Goal: Task Accomplishment & Management: Manage account settings

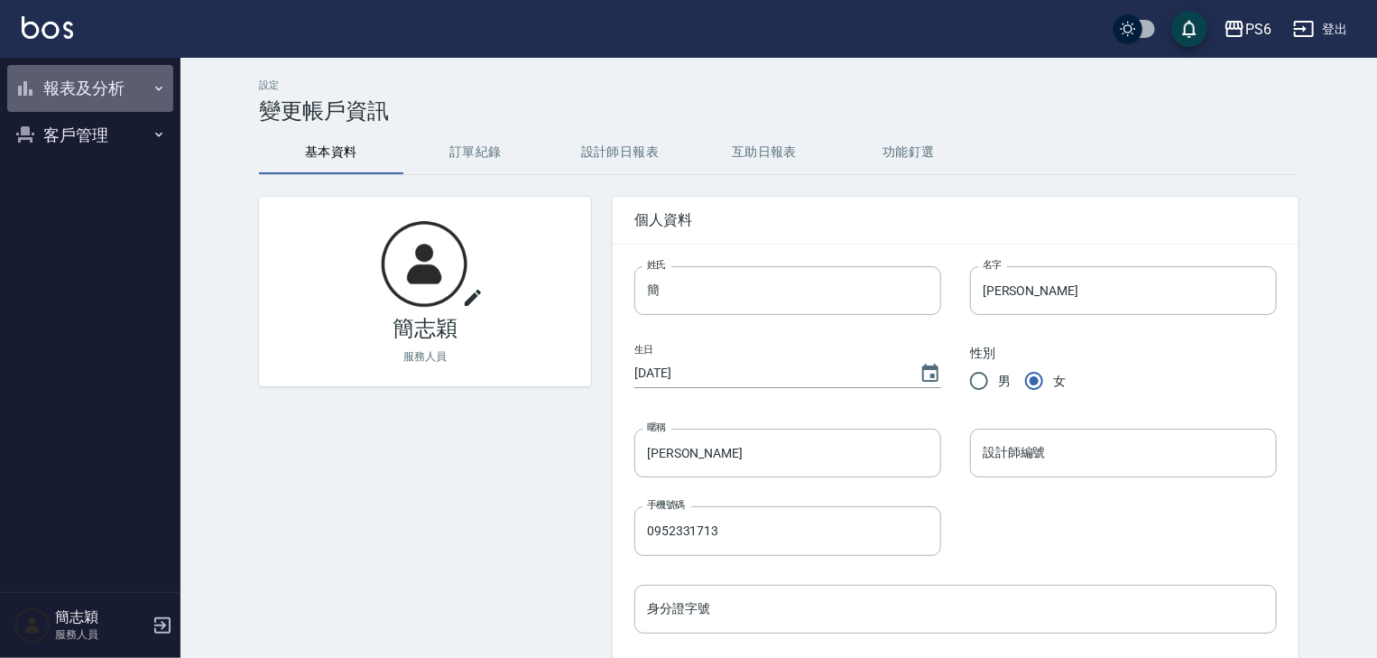
click at [161, 86] on icon "button" at bounding box center [159, 88] width 14 height 14
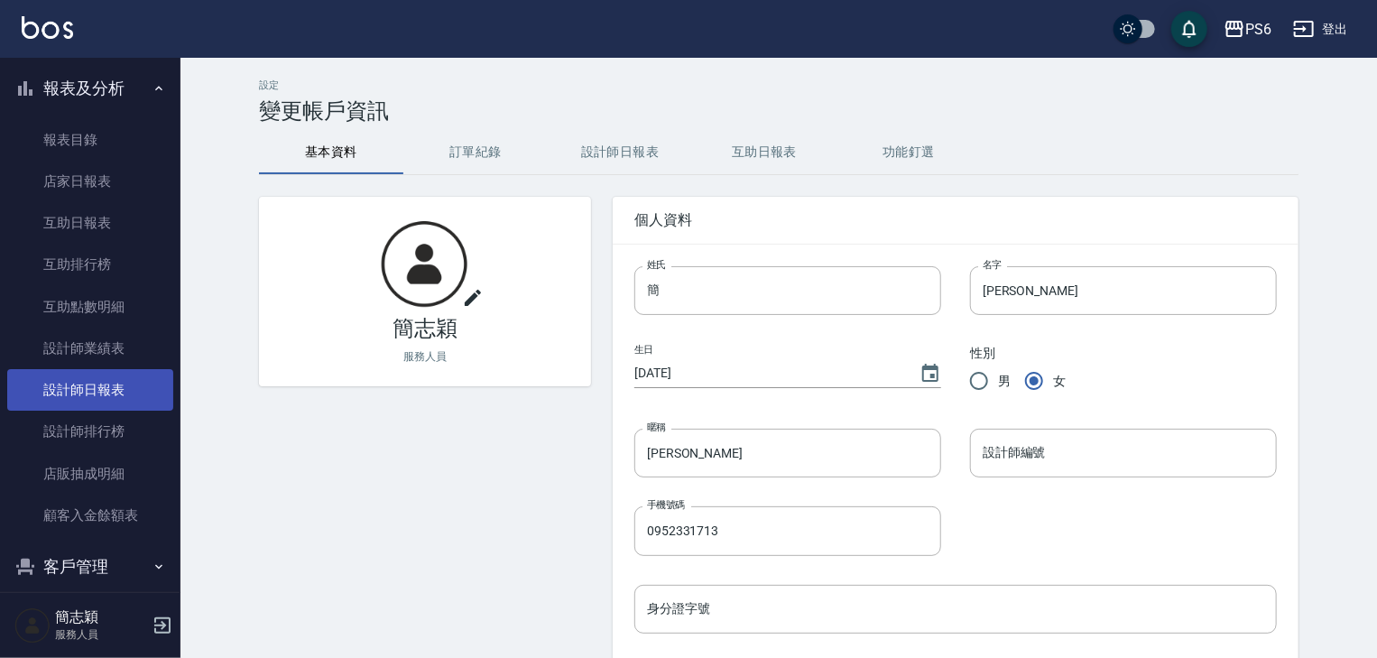
click at [127, 387] on link "設計師日報表" at bounding box center [90, 389] width 166 height 41
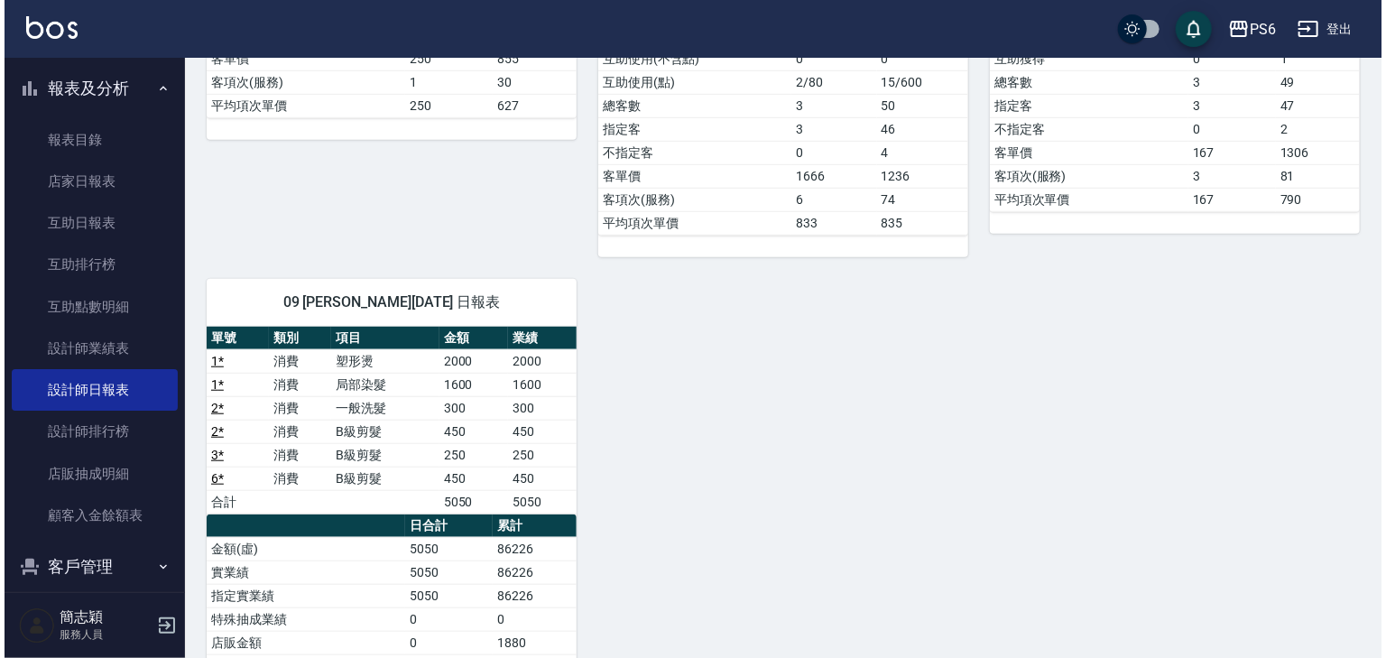
scroll to position [577, 0]
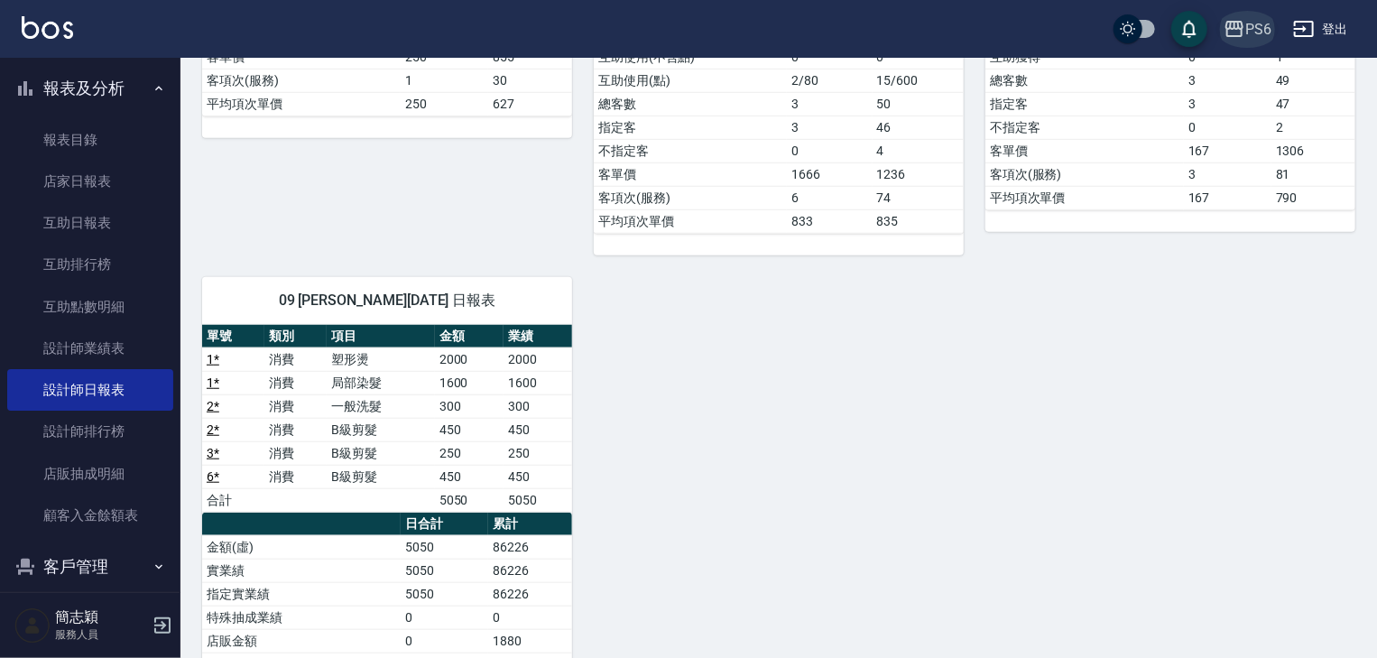
click at [1259, 28] on div "PS6" at bounding box center [1258, 29] width 26 height 23
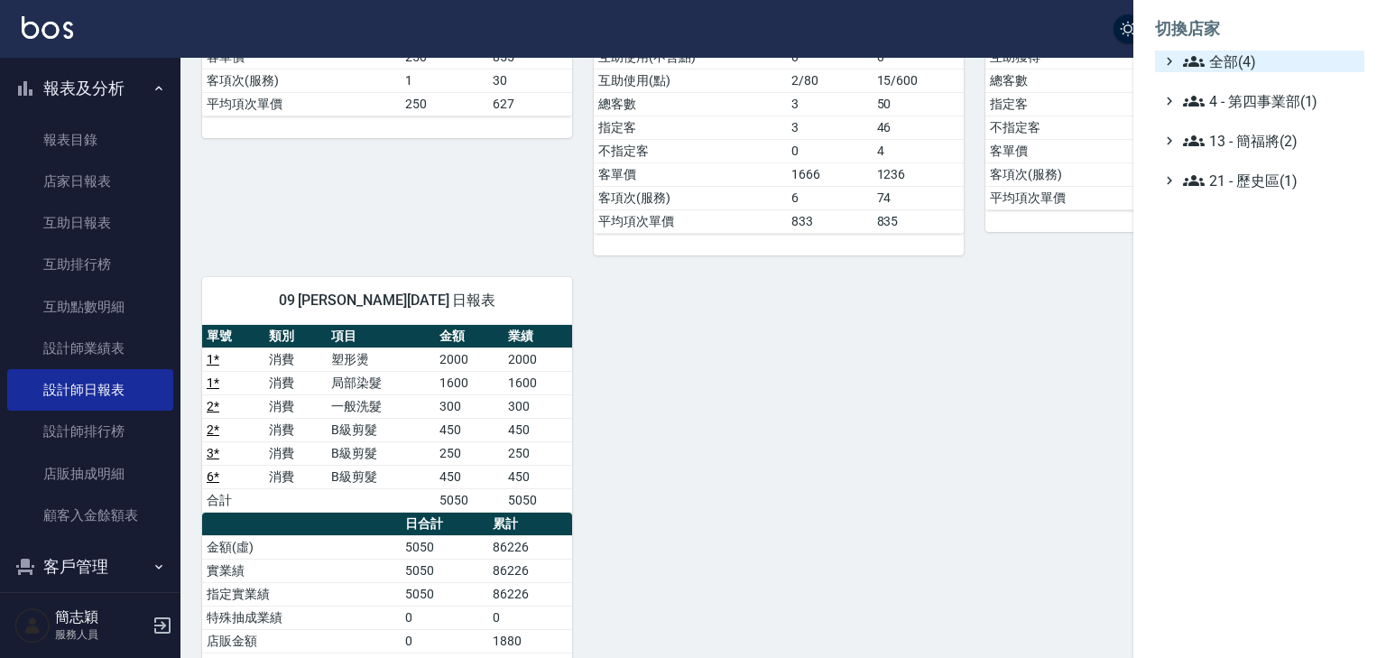
click at [1244, 58] on span "全部(4)" at bounding box center [1270, 62] width 174 height 22
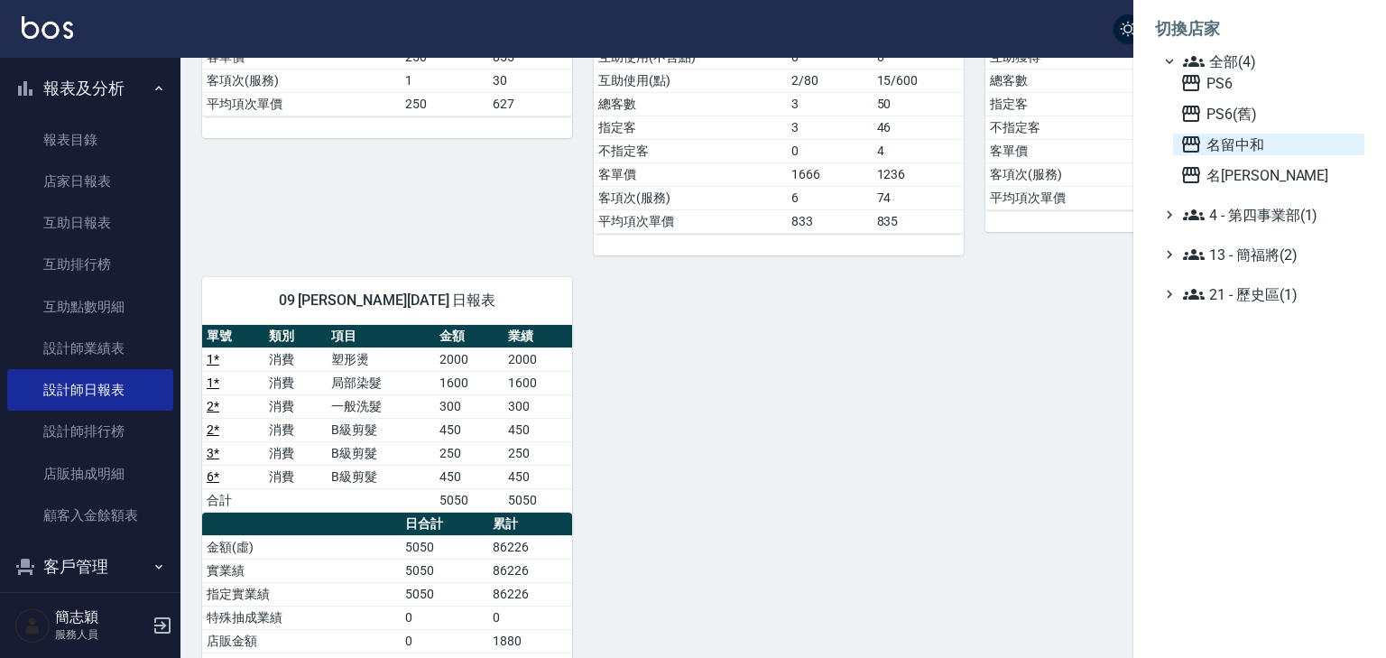
click at [1238, 147] on span "名留中和" at bounding box center [1268, 145] width 177 height 22
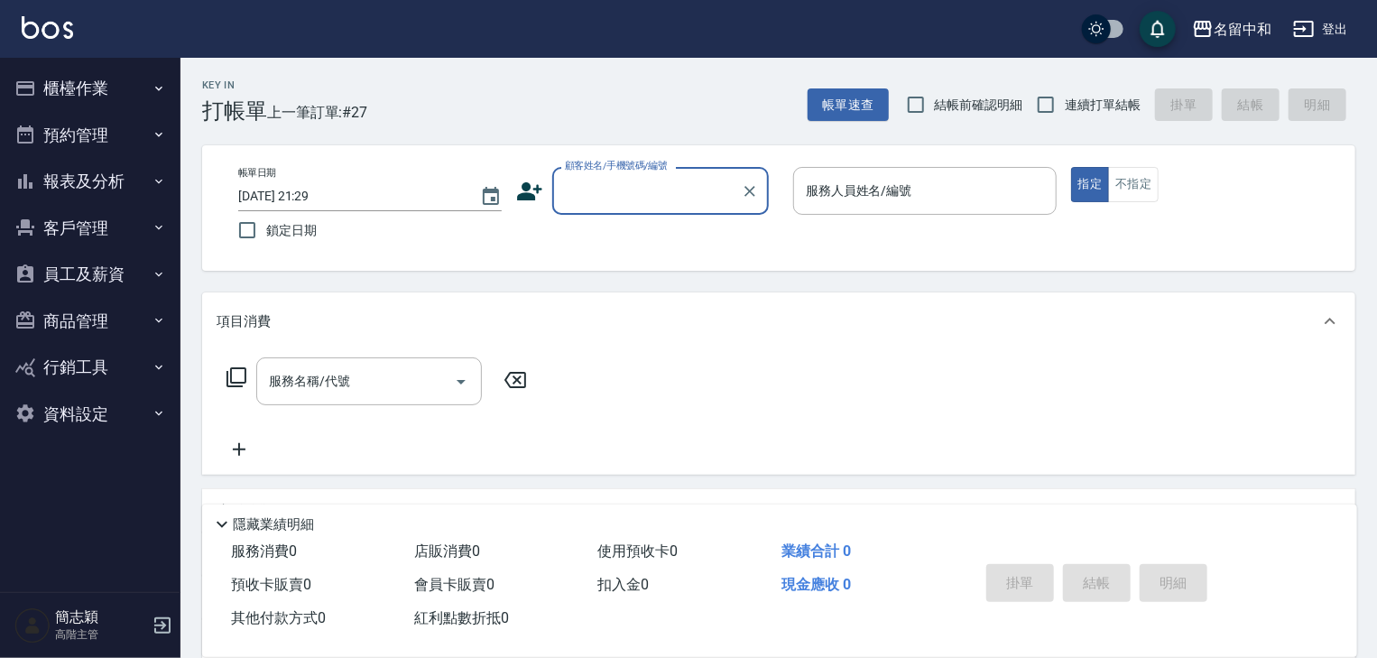
click at [156, 178] on icon "button" at bounding box center [159, 181] width 14 height 14
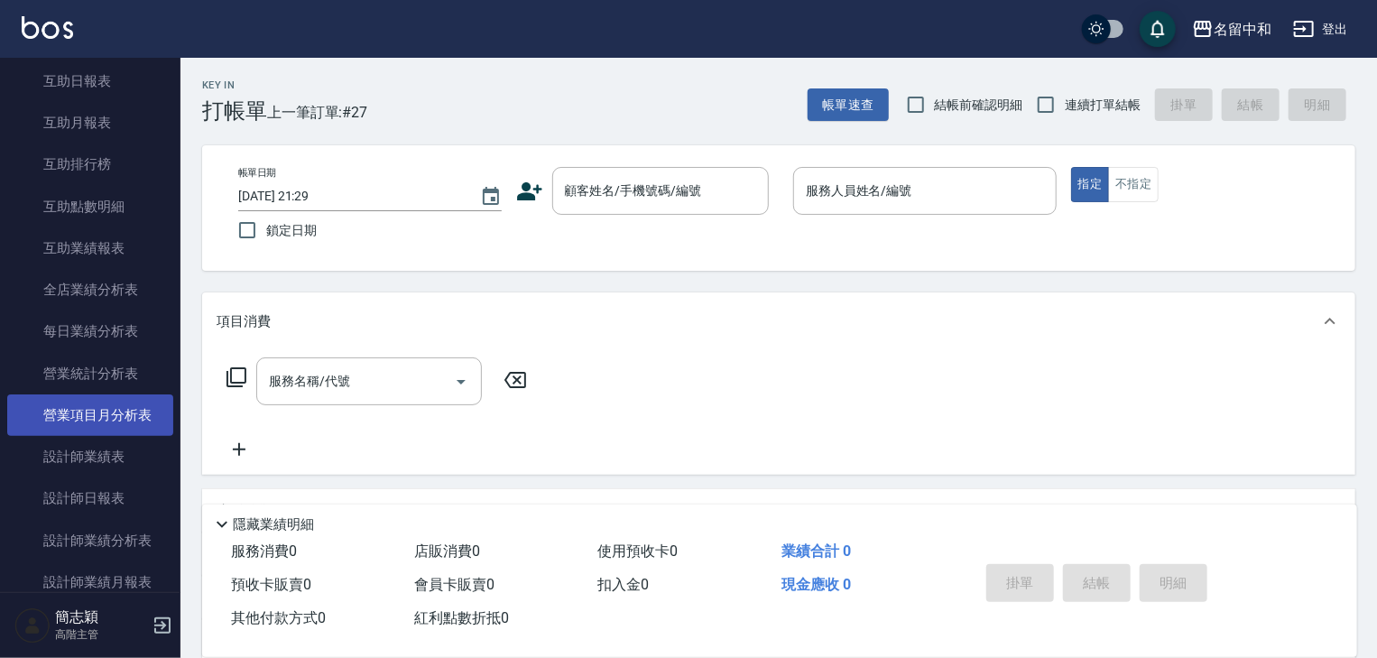
scroll to position [361, 0]
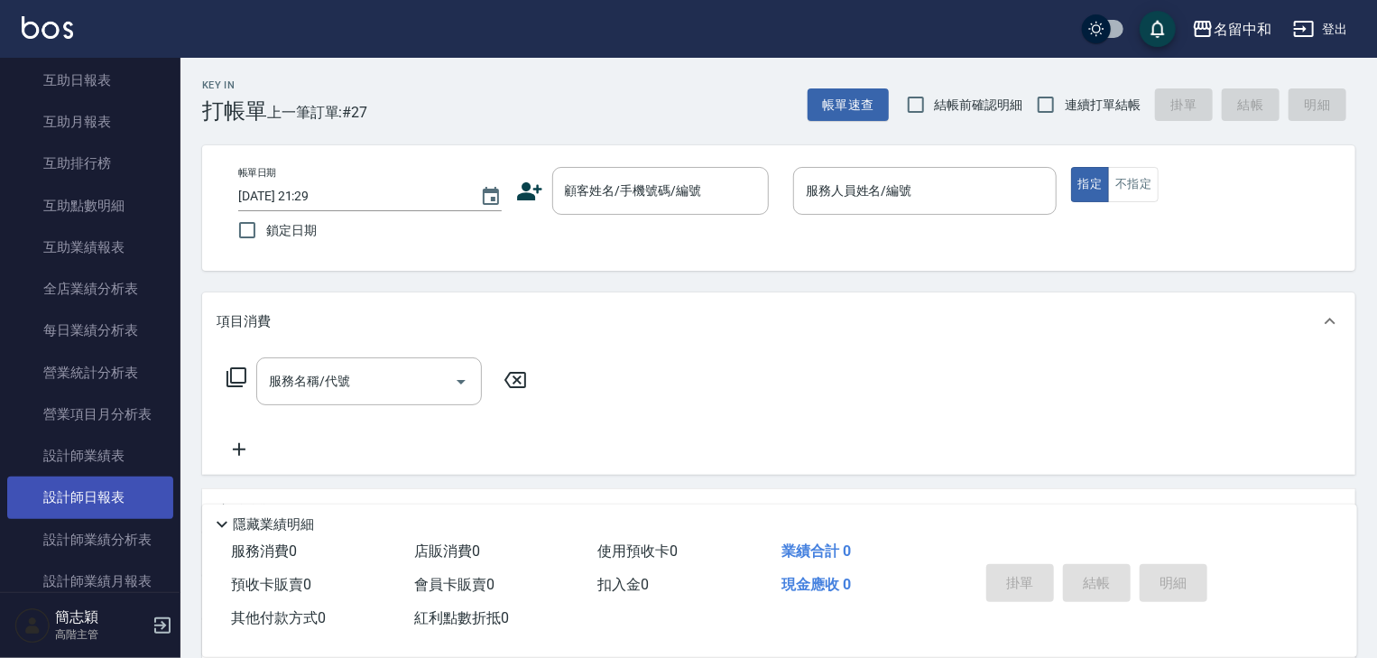
click at [101, 487] on link "設計師日報表" at bounding box center [90, 496] width 166 height 41
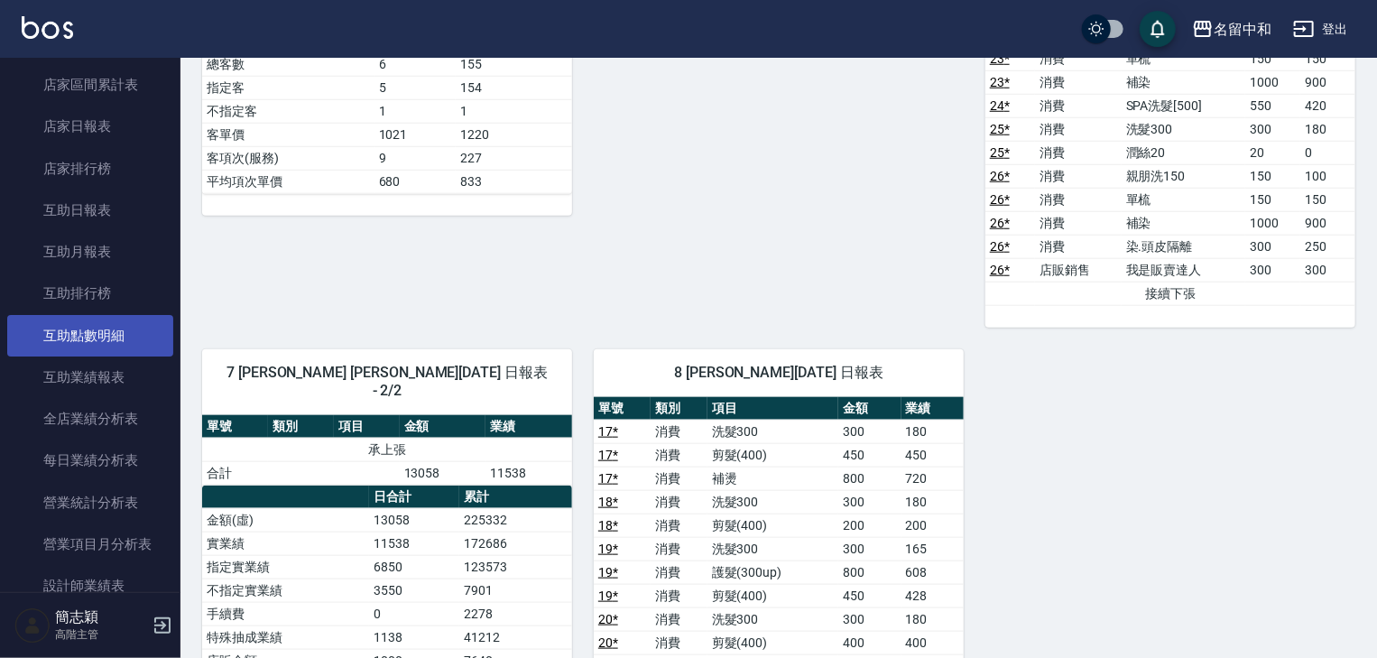
scroll to position [144, 0]
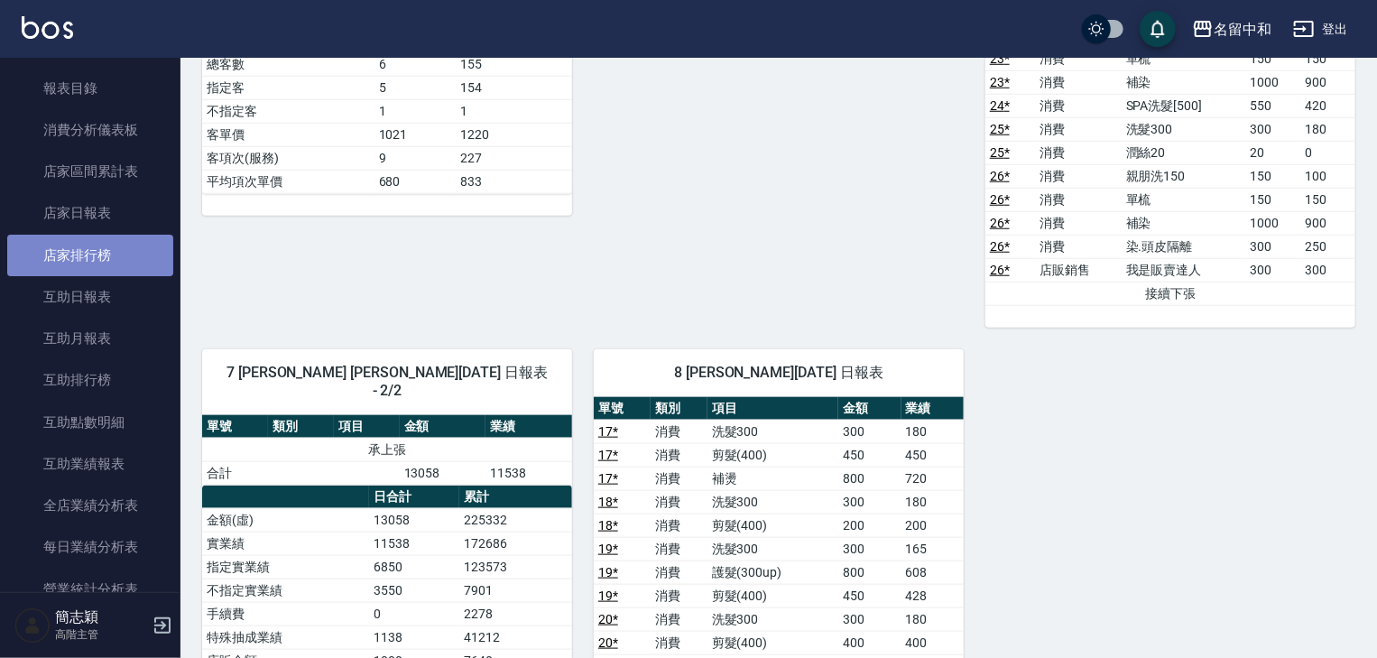
click at [105, 249] on link "店家排行榜" at bounding box center [90, 255] width 166 height 41
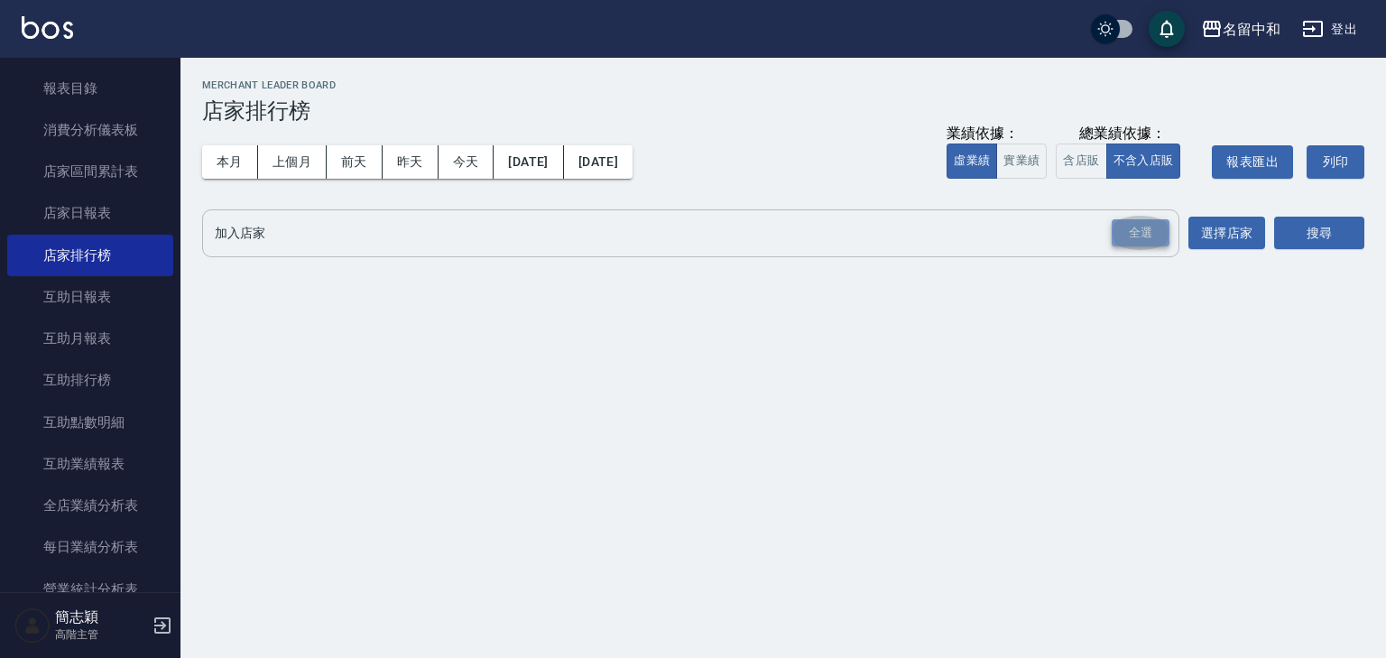
click at [1141, 231] on div "全選" at bounding box center [1140, 233] width 58 height 28
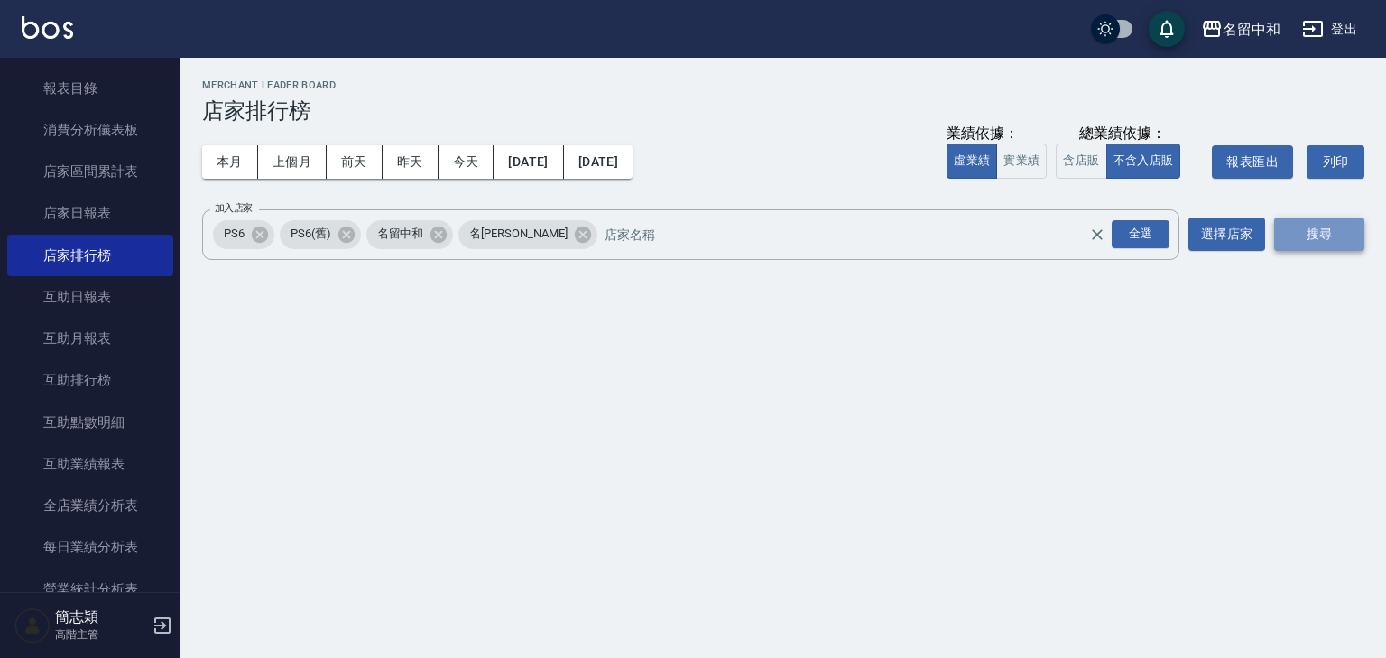
click at [1313, 222] on button "搜尋" at bounding box center [1319, 233] width 90 height 33
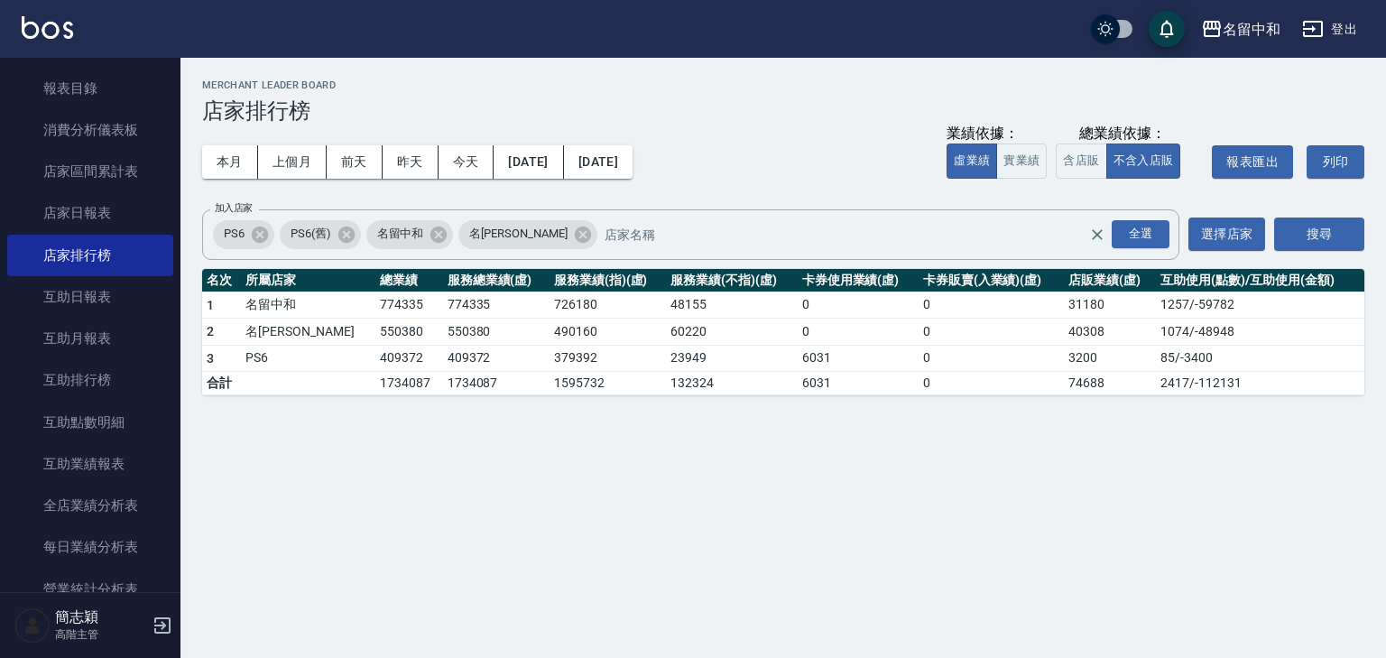
click at [1352, 29] on button "登出" at bounding box center [1328, 29] width 69 height 33
